Goal: Task Accomplishment & Management: Manage account settings

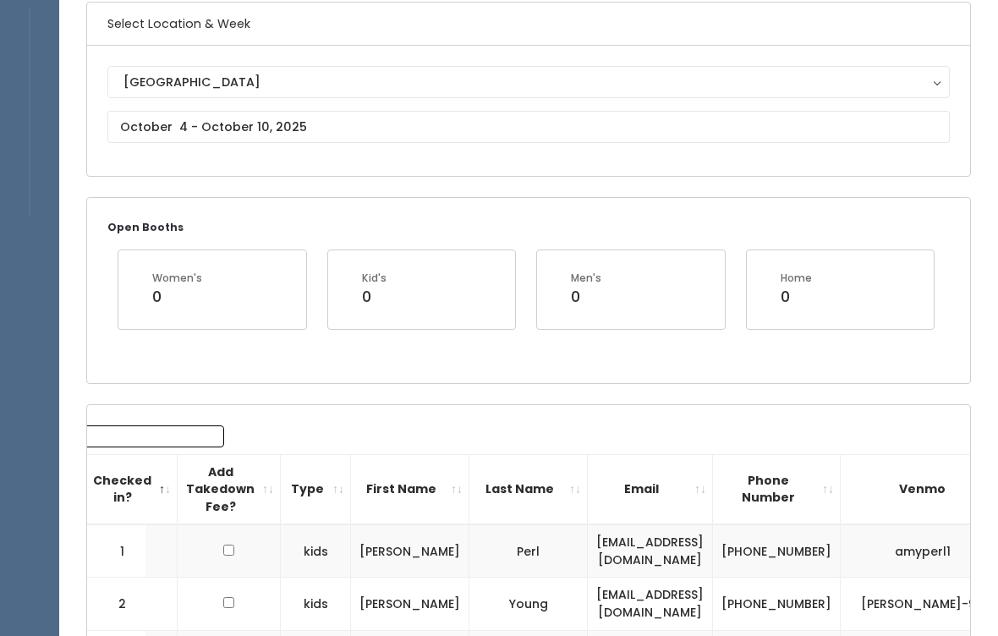
scroll to position [133, 0]
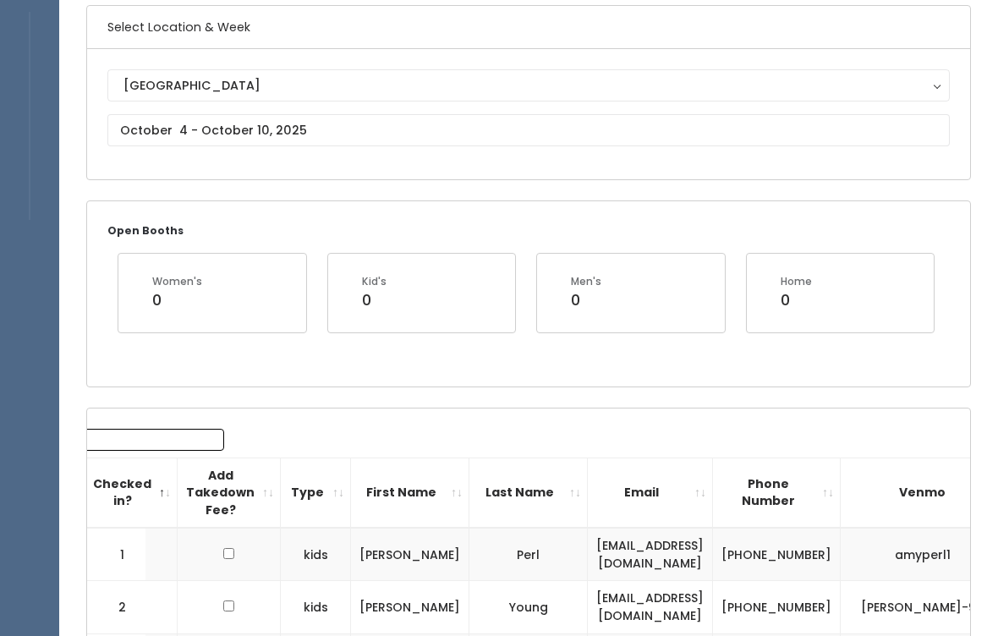
type input "2"
click at [609, 141] on input "text" at bounding box center [528, 130] width 843 height 32
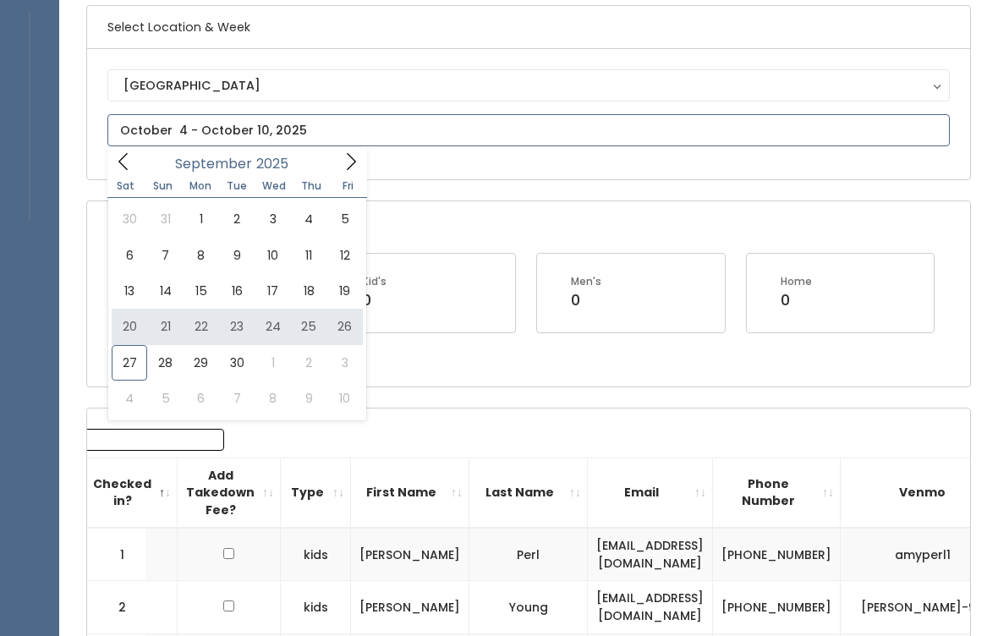
type input "September 20 to September 26"
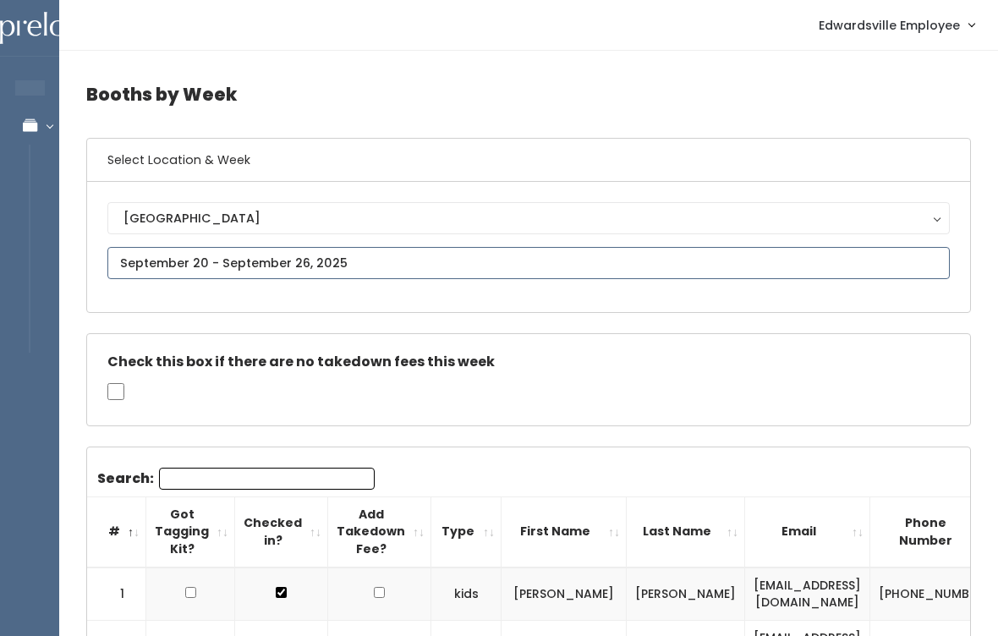
click at [383, 262] on input "text" at bounding box center [528, 263] width 843 height 32
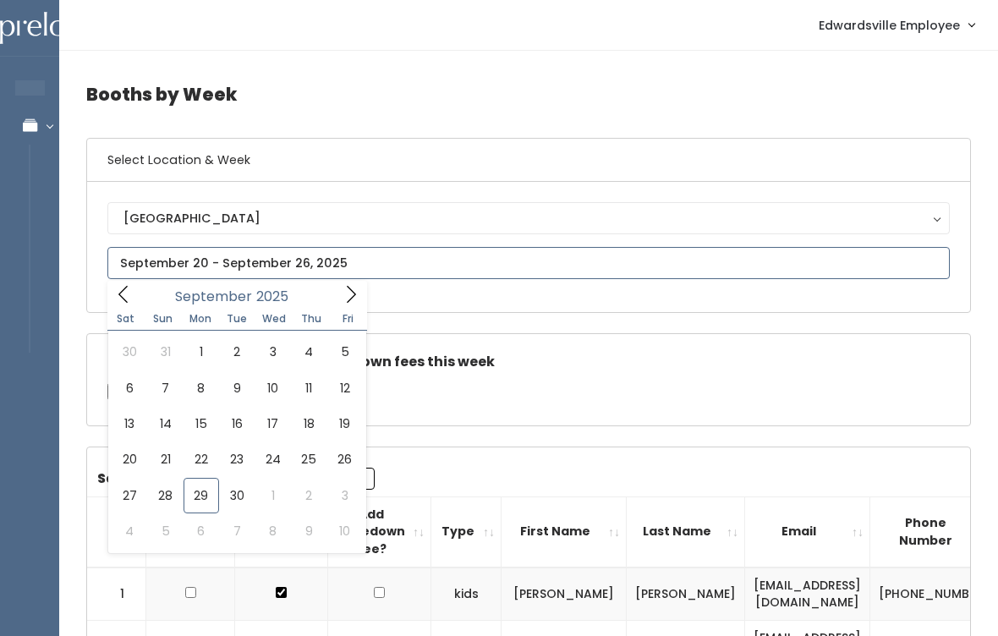
click at [360, 300] on icon at bounding box center [351, 294] width 19 height 19
click at [358, 281] on span at bounding box center [351, 294] width 32 height 26
type input "November 1 to November 7"
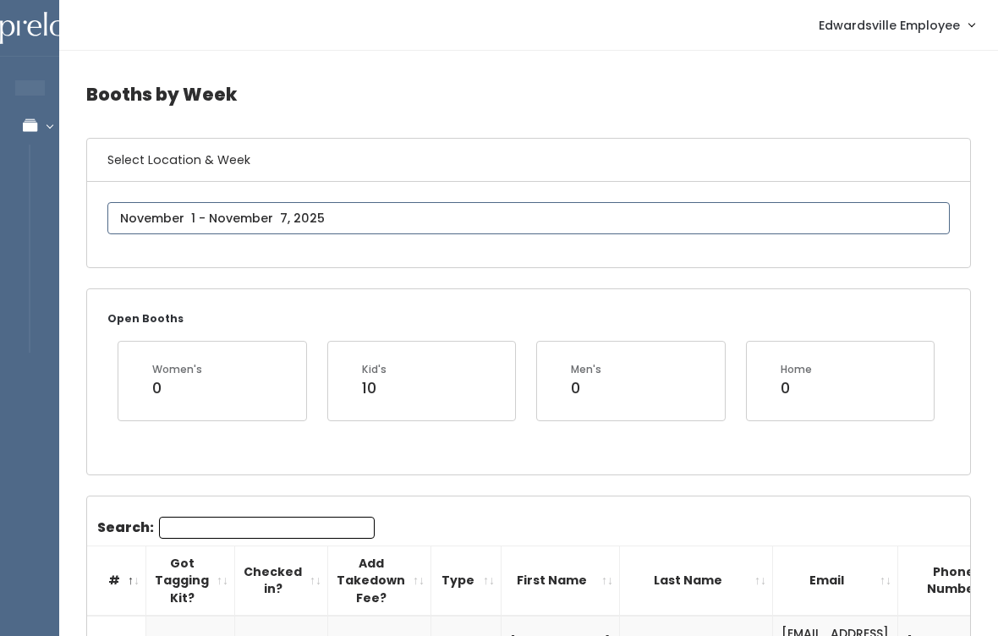
click at [466, 234] on input "text" at bounding box center [528, 218] width 843 height 32
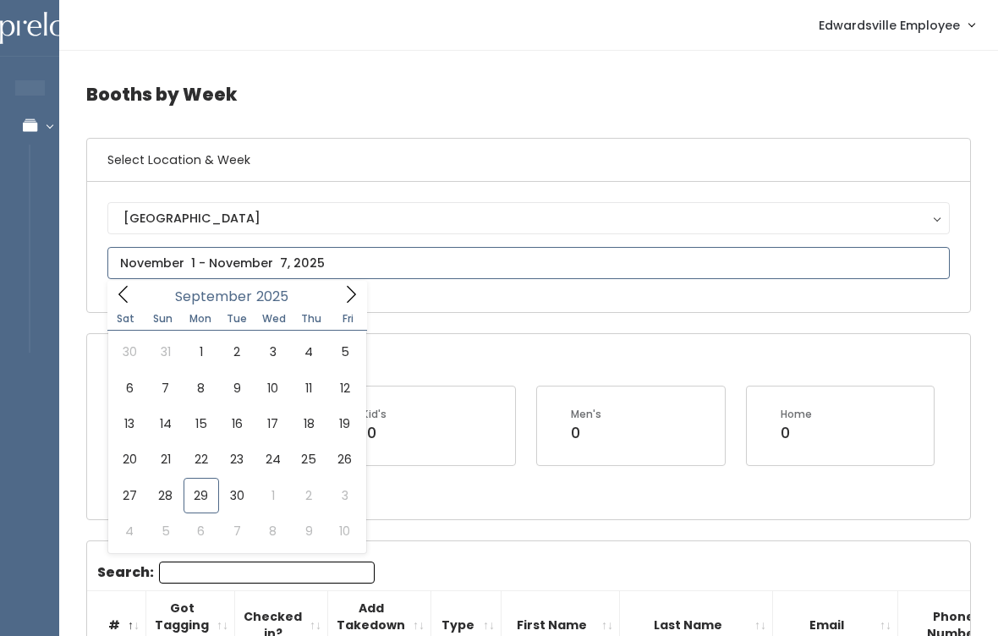
click at [357, 293] on icon at bounding box center [351, 294] width 19 height 19
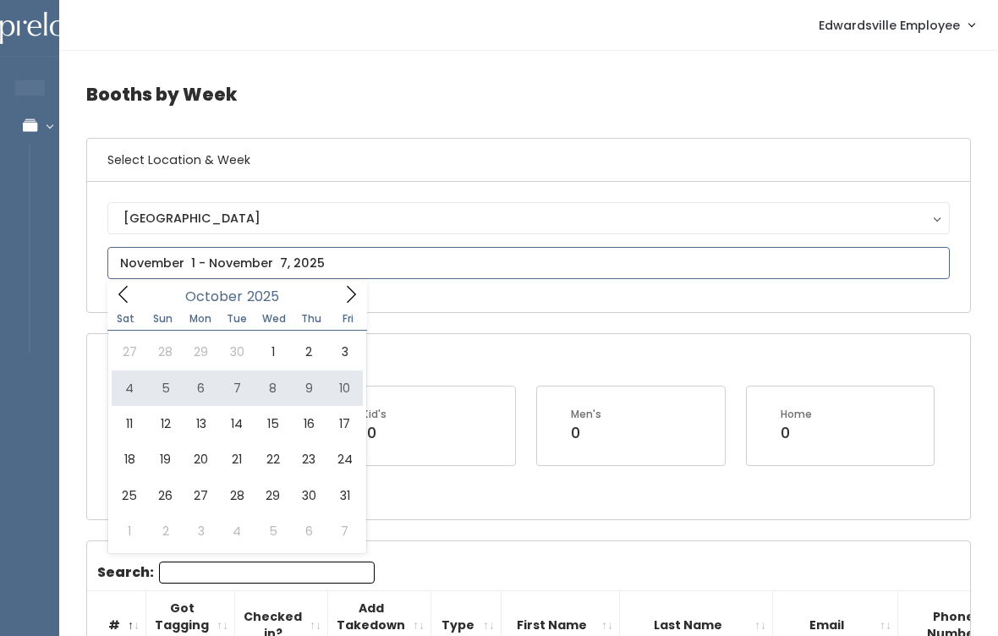
type input "October 4 to October 10"
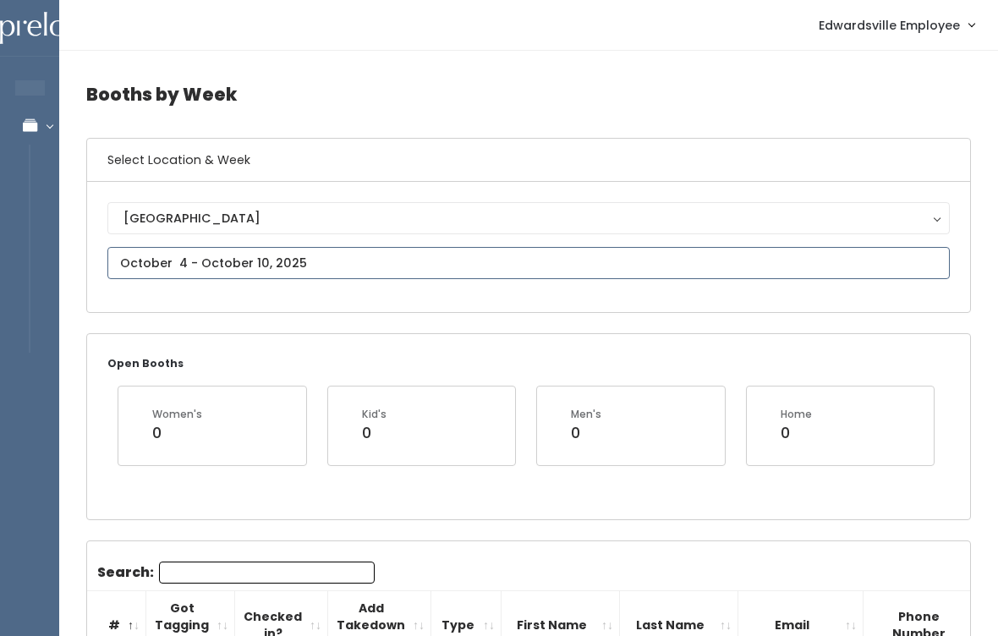
click at [491, 273] on input "text" at bounding box center [528, 263] width 843 height 32
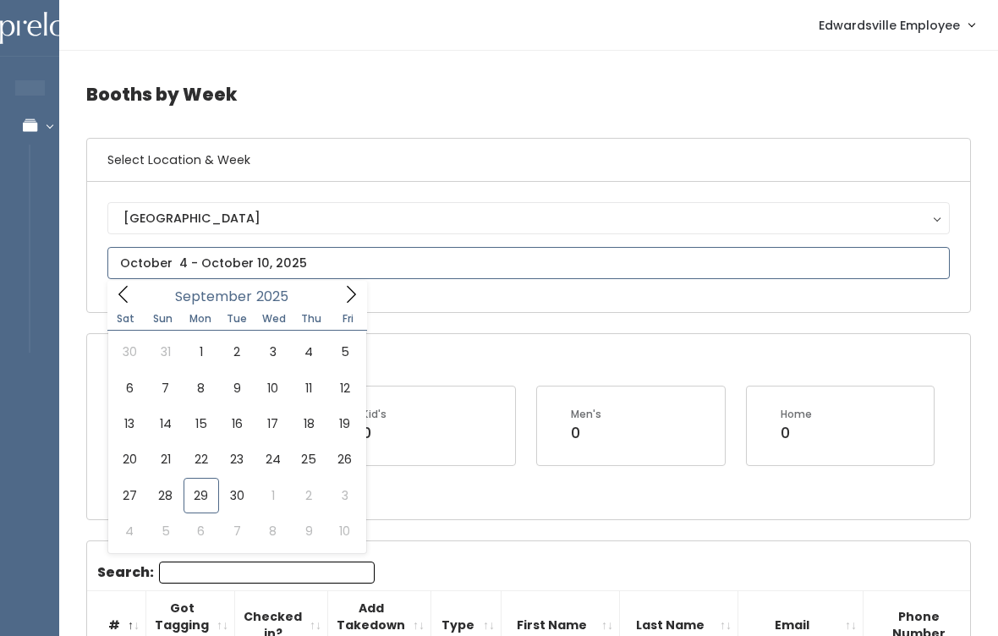
click at [355, 305] on span at bounding box center [351, 294] width 32 height 26
type input "October 18 to October 24"
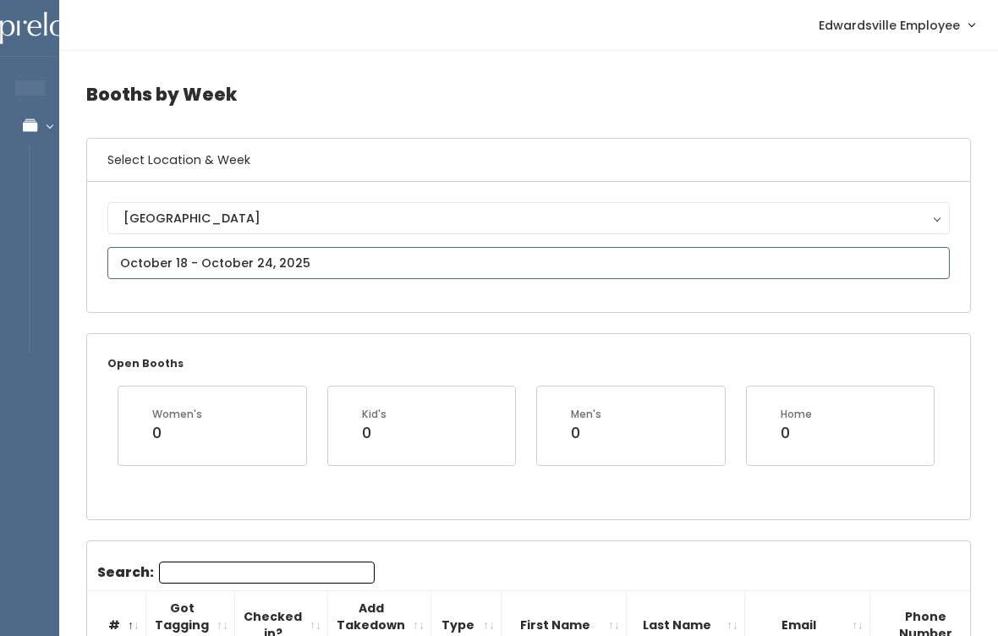
click at [411, 249] on input "text" at bounding box center [528, 263] width 843 height 32
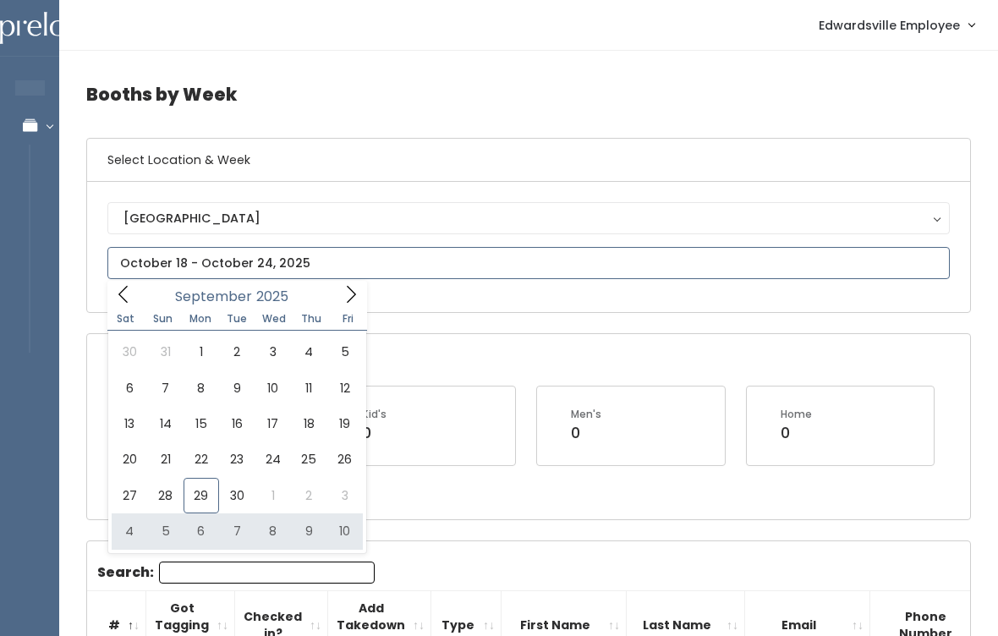
type input "October 4 to October 10"
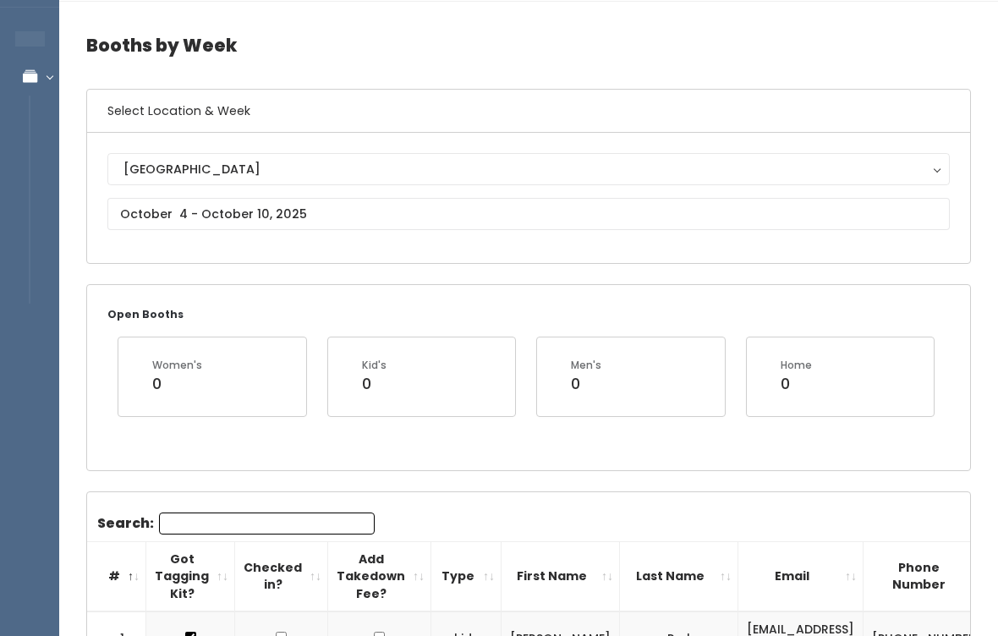
scroll to position [50, 0]
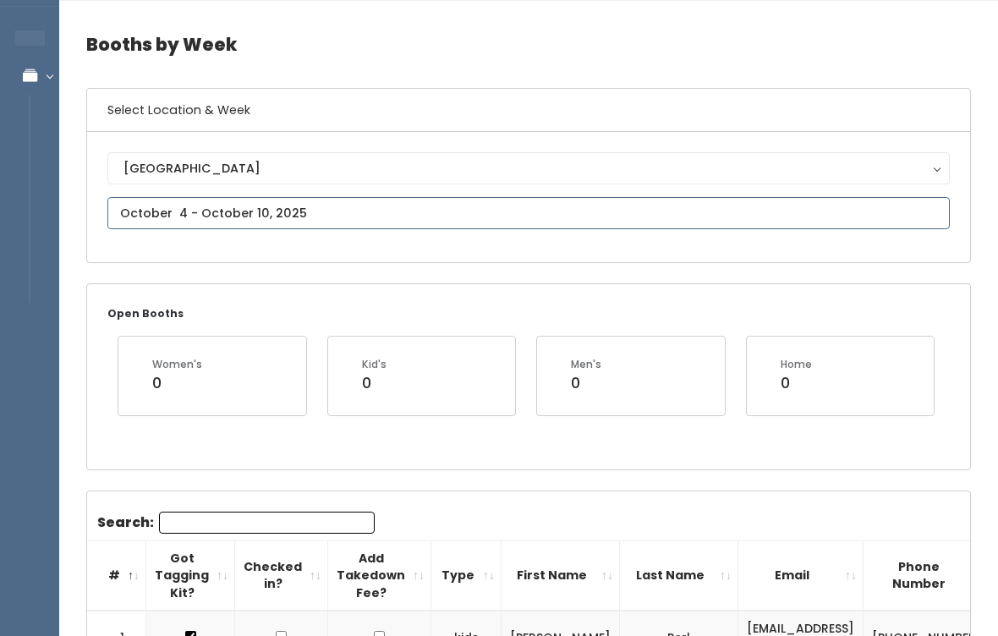
click at [524, 204] on input "text" at bounding box center [528, 213] width 843 height 32
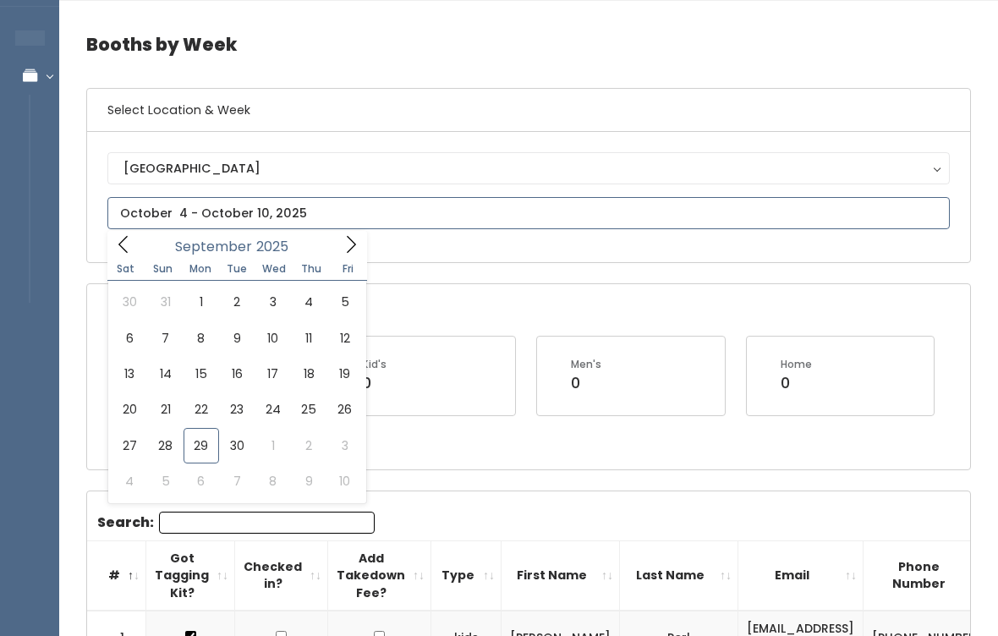
click at [348, 243] on icon at bounding box center [351, 244] width 19 height 19
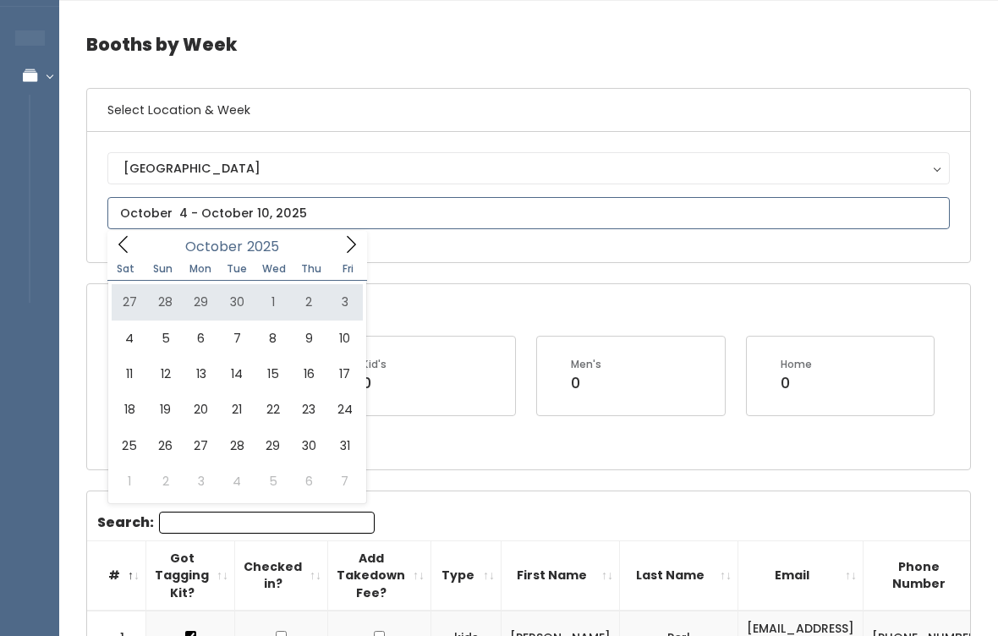
type input "[DATE] to [DATE]"
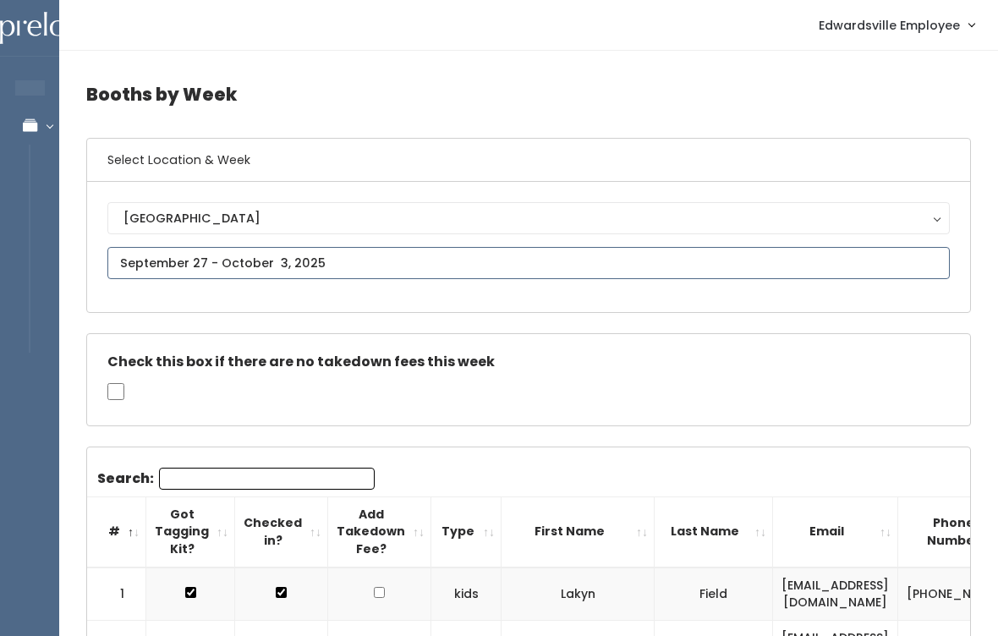
click at [663, 276] on input "text" at bounding box center [528, 263] width 843 height 32
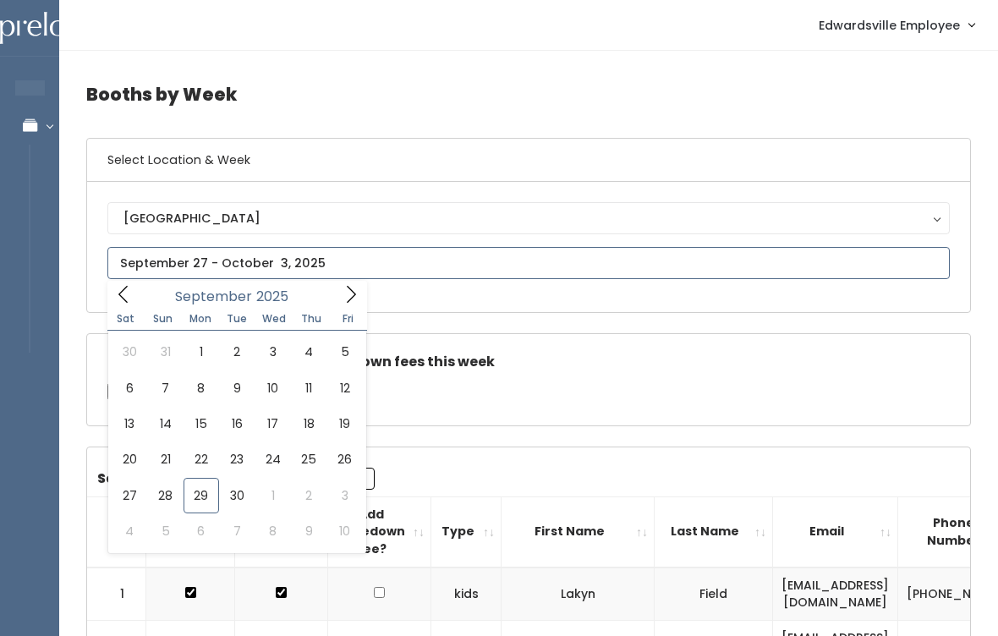
click at [349, 290] on icon at bounding box center [351, 294] width 19 height 19
click at [354, 285] on icon at bounding box center [351, 294] width 19 height 19
type input "November 22 to November 28"
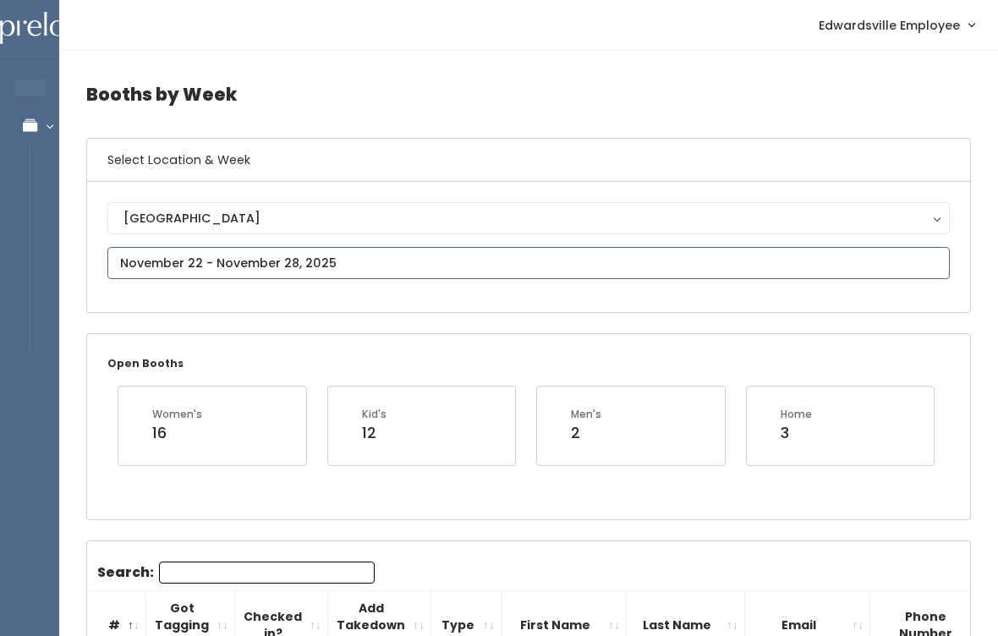
click at [591, 251] on input "text" at bounding box center [528, 263] width 843 height 32
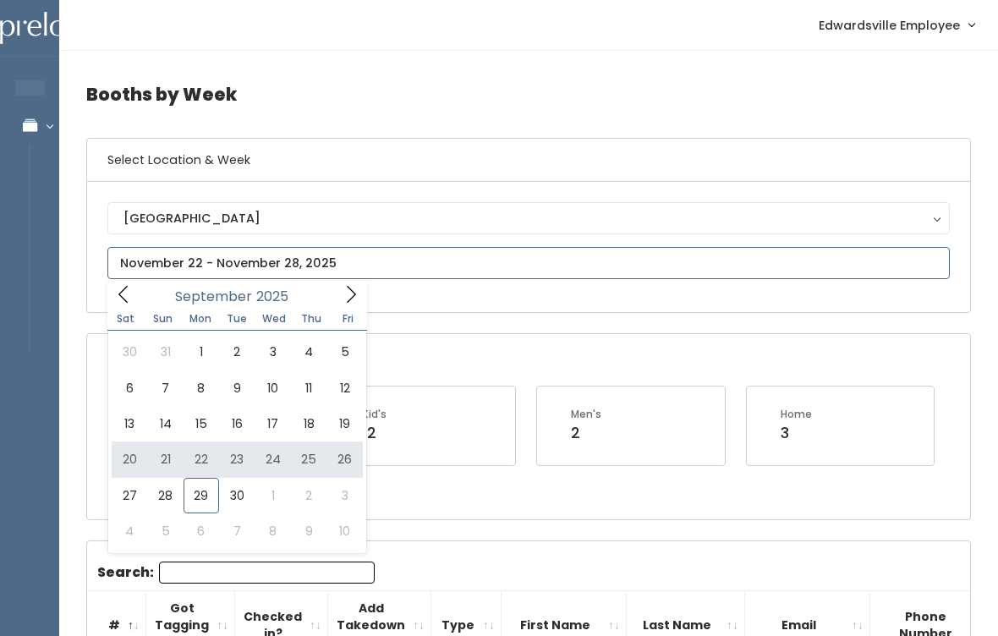
type input "[DATE] to [DATE]"
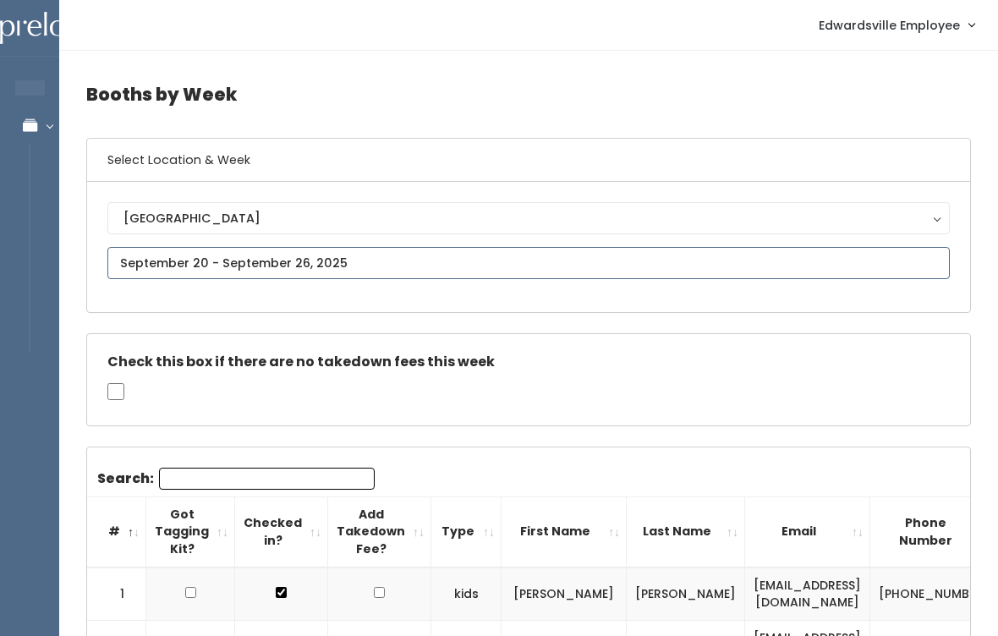
click at [416, 248] on input "text" at bounding box center [528, 263] width 843 height 32
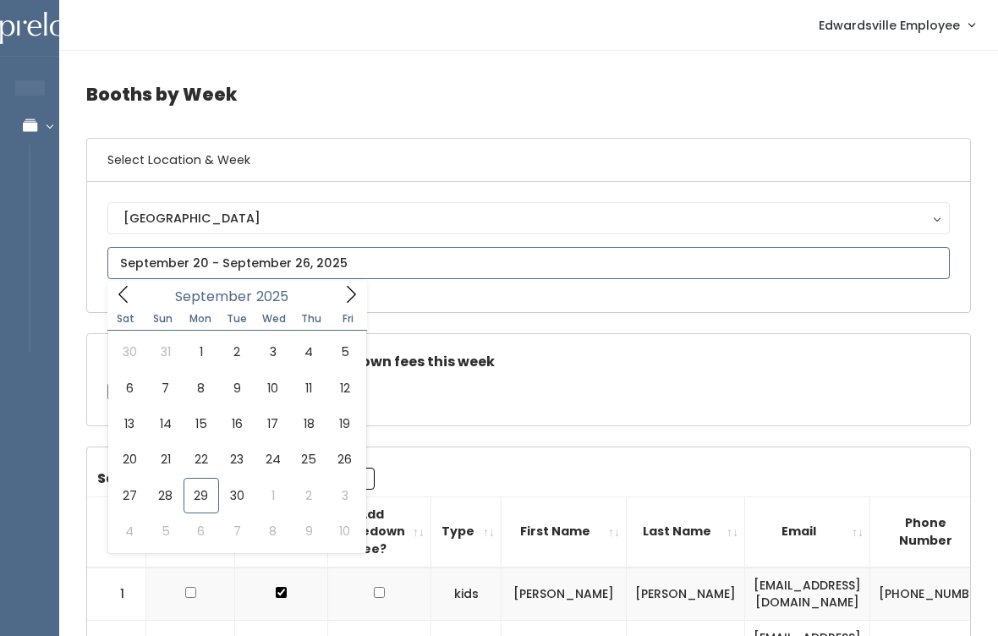
click at [342, 294] on icon at bounding box center [351, 294] width 19 height 19
click at [342, 284] on span at bounding box center [351, 294] width 32 height 26
type input "November 8 to November 14"
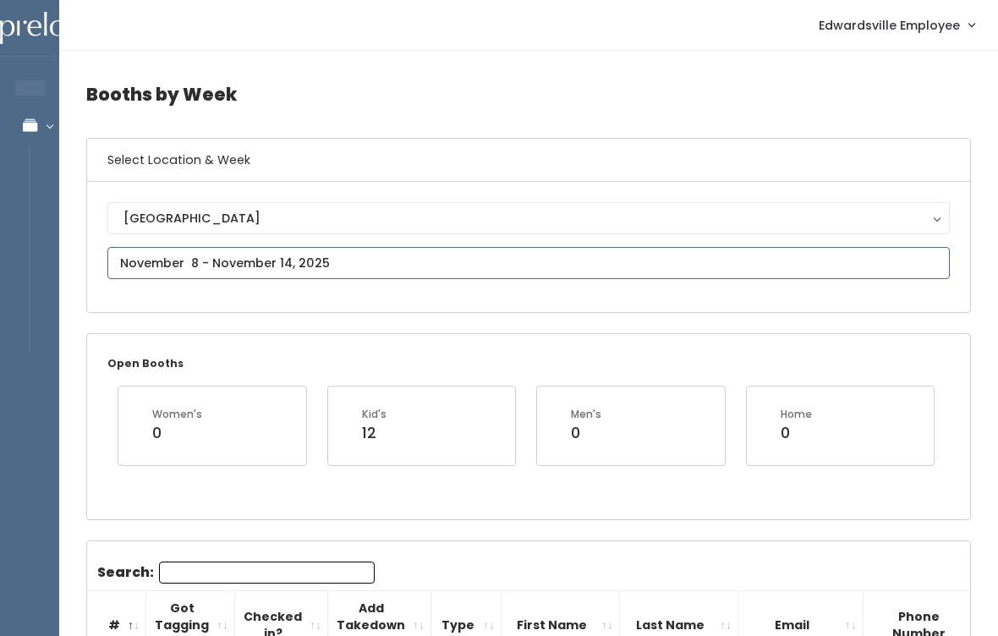
click at [393, 268] on input "text" at bounding box center [528, 263] width 843 height 32
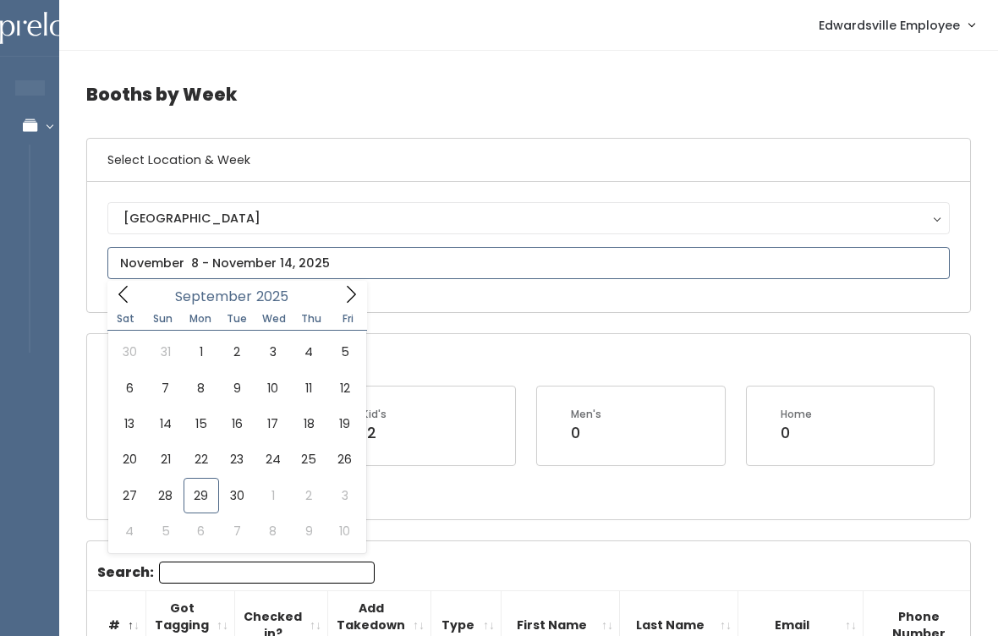
click at [354, 298] on icon at bounding box center [351, 294] width 19 height 19
click at [342, 292] on icon at bounding box center [351, 294] width 19 height 19
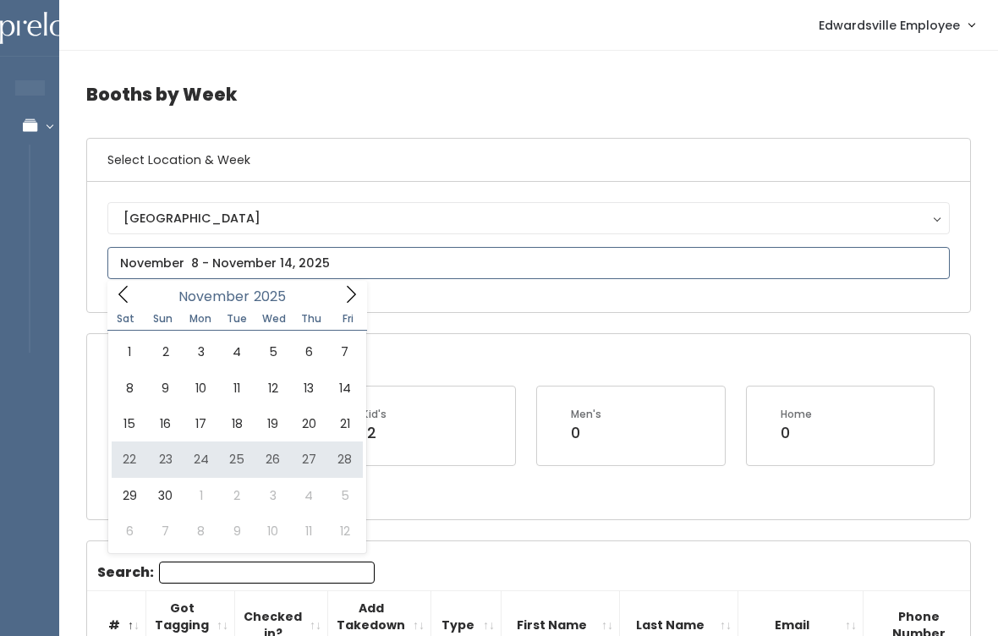
type input "[DATE] to [DATE]"
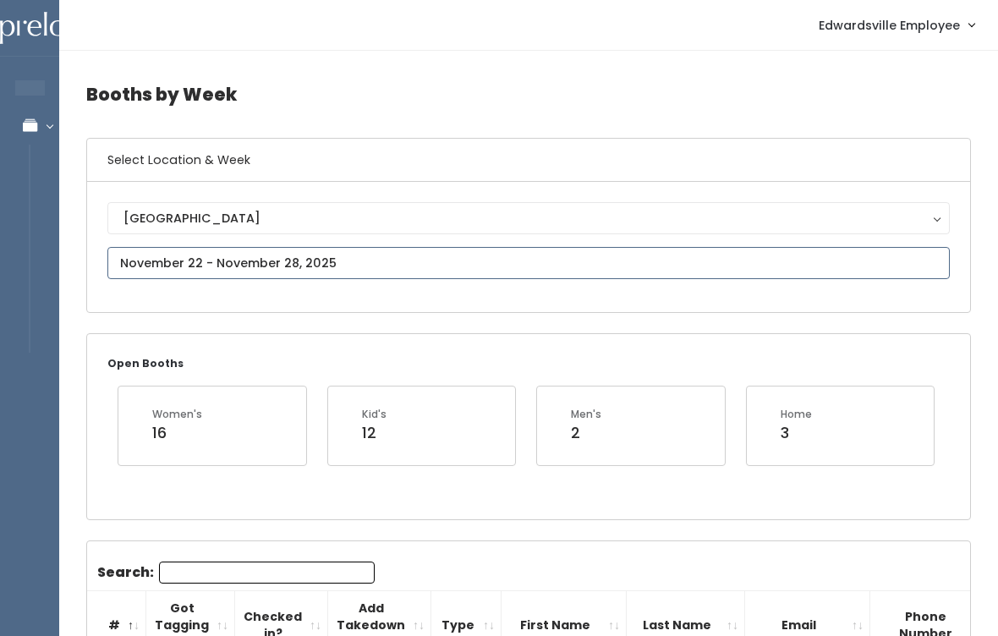
click at [644, 276] on input "text" at bounding box center [528, 263] width 843 height 32
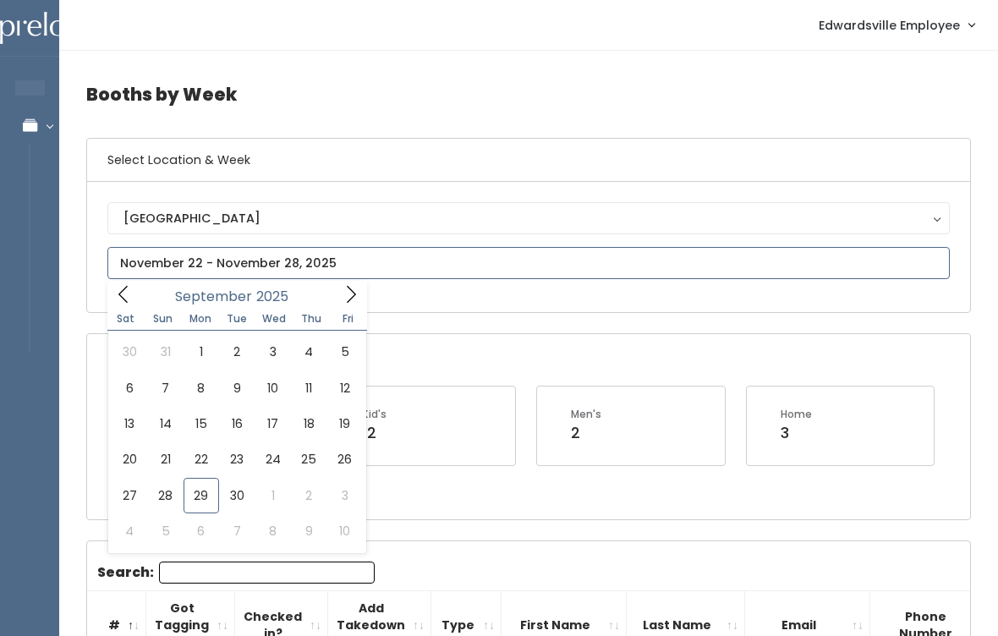
click at [353, 293] on icon at bounding box center [351, 294] width 19 height 19
click at [348, 286] on icon at bounding box center [351, 294] width 19 height 19
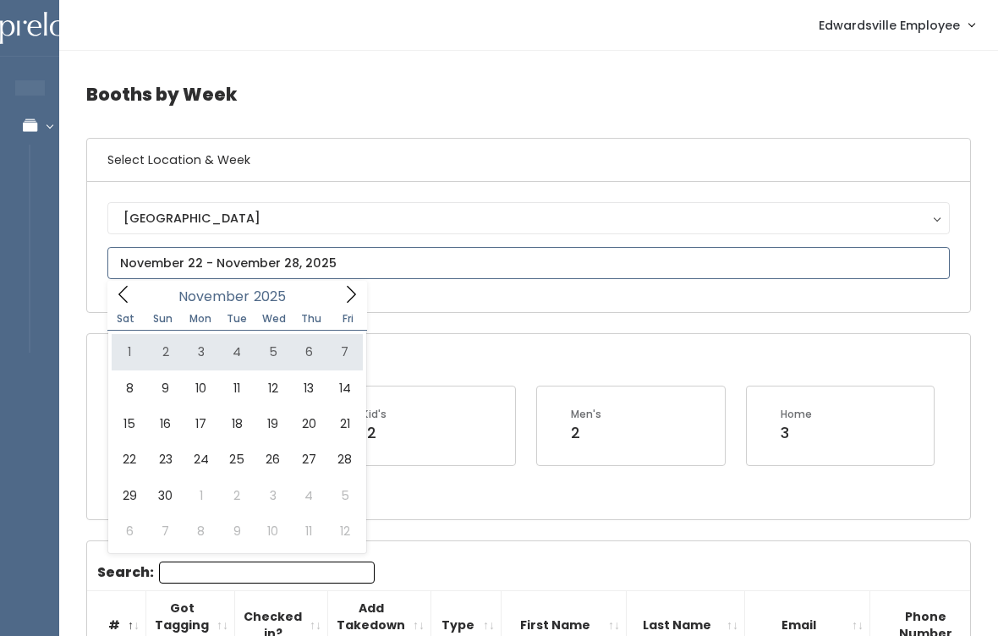
type input "November 1 to November 7"
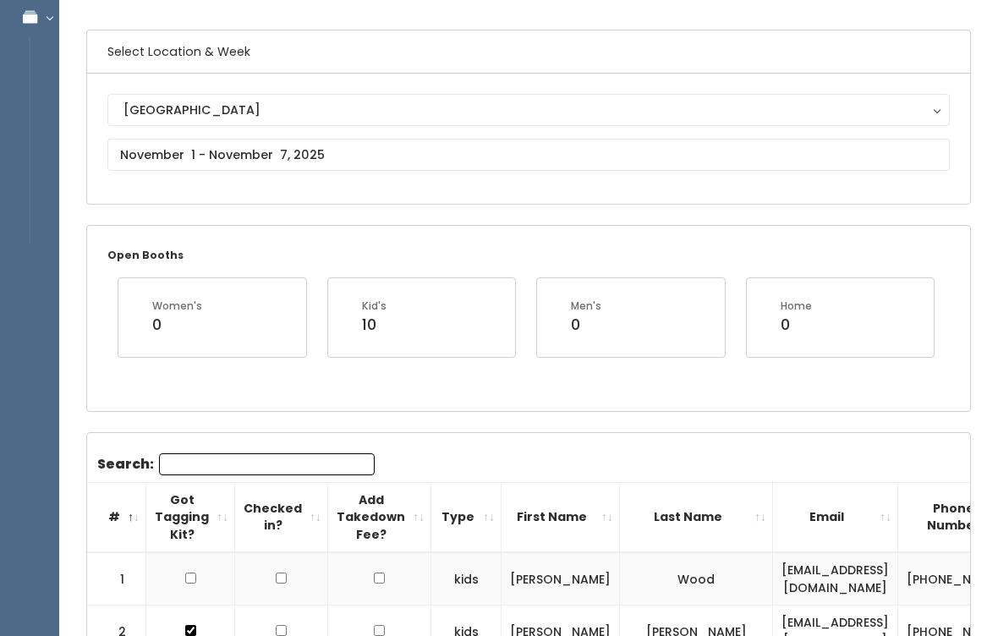
scroll to position [109, 0]
